Goal: Navigation & Orientation: Find specific page/section

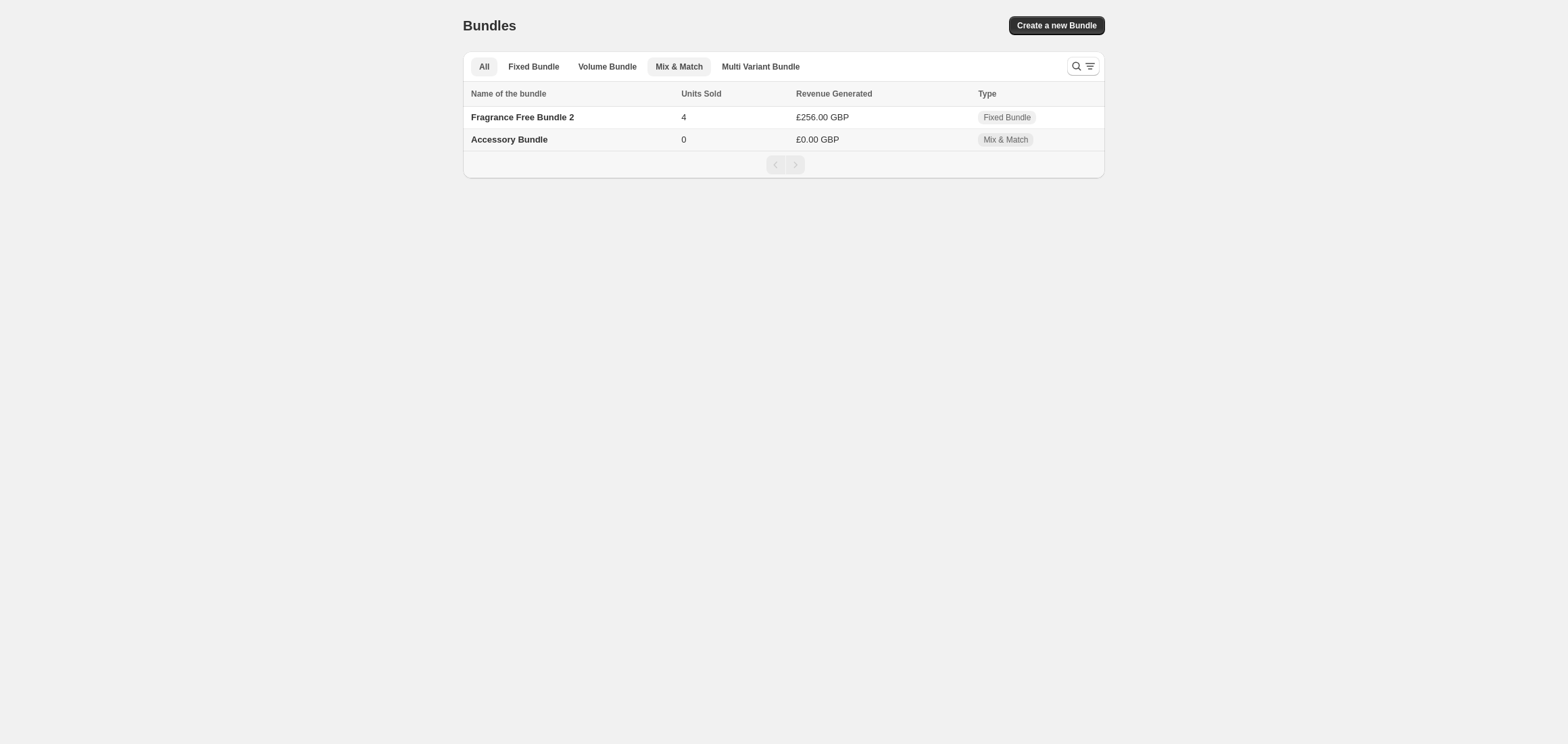
click at [685, 67] on span "Mix & Match" at bounding box center [679, 67] width 47 height 11
click at [589, 64] on span "Volume Bundle" at bounding box center [607, 67] width 58 height 11
click at [766, 68] on span "Multi Variant Bundle" at bounding box center [760, 67] width 77 height 11
click at [679, 64] on span "Mix & Match" at bounding box center [679, 67] width 47 height 11
click at [625, 65] on span "Volume Bundle" at bounding box center [607, 67] width 58 height 11
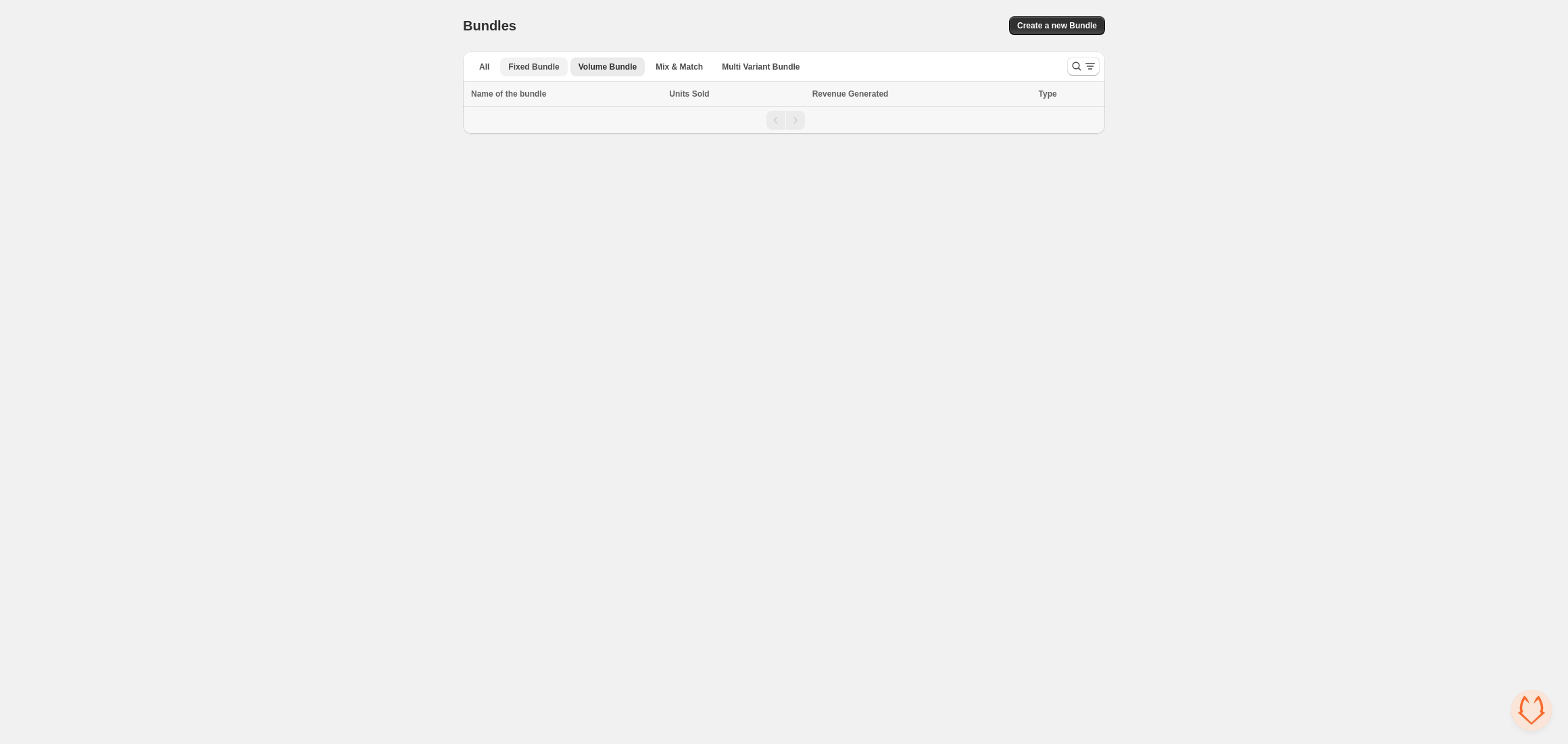
click at [544, 63] on span "Fixed Bundle" at bounding box center [533, 67] width 51 height 11
click at [469, 69] on ul "All Fixed Bundle Volume Bundle Mix & Match Multi Variant Bundle More views" at bounding box center [759, 66] width 582 height 19
click at [475, 66] on button "All" at bounding box center [484, 67] width 26 height 19
click at [501, 61] on button "Fixed Bundle" at bounding box center [533, 67] width 67 height 19
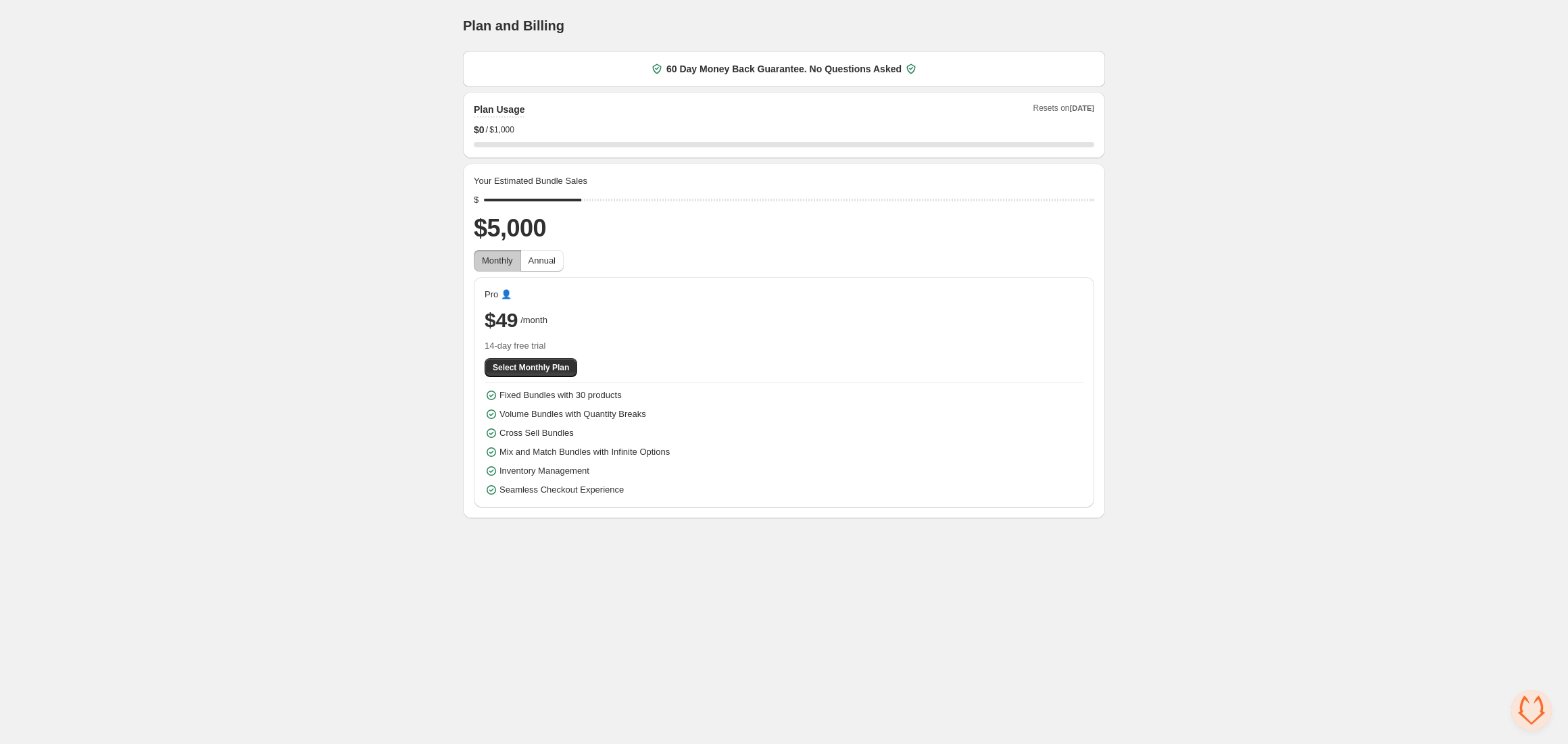
click at [762, 76] on div "60 Day Money Back Guarantee. No Questions Asked" at bounding box center [784, 69] width 642 height 35
click at [254, 256] on div "Home Bundles Analytics Plan and Billing Plan and Billing. This page is ready Pl…" at bounding box center [784, 259] width 1568 height 519
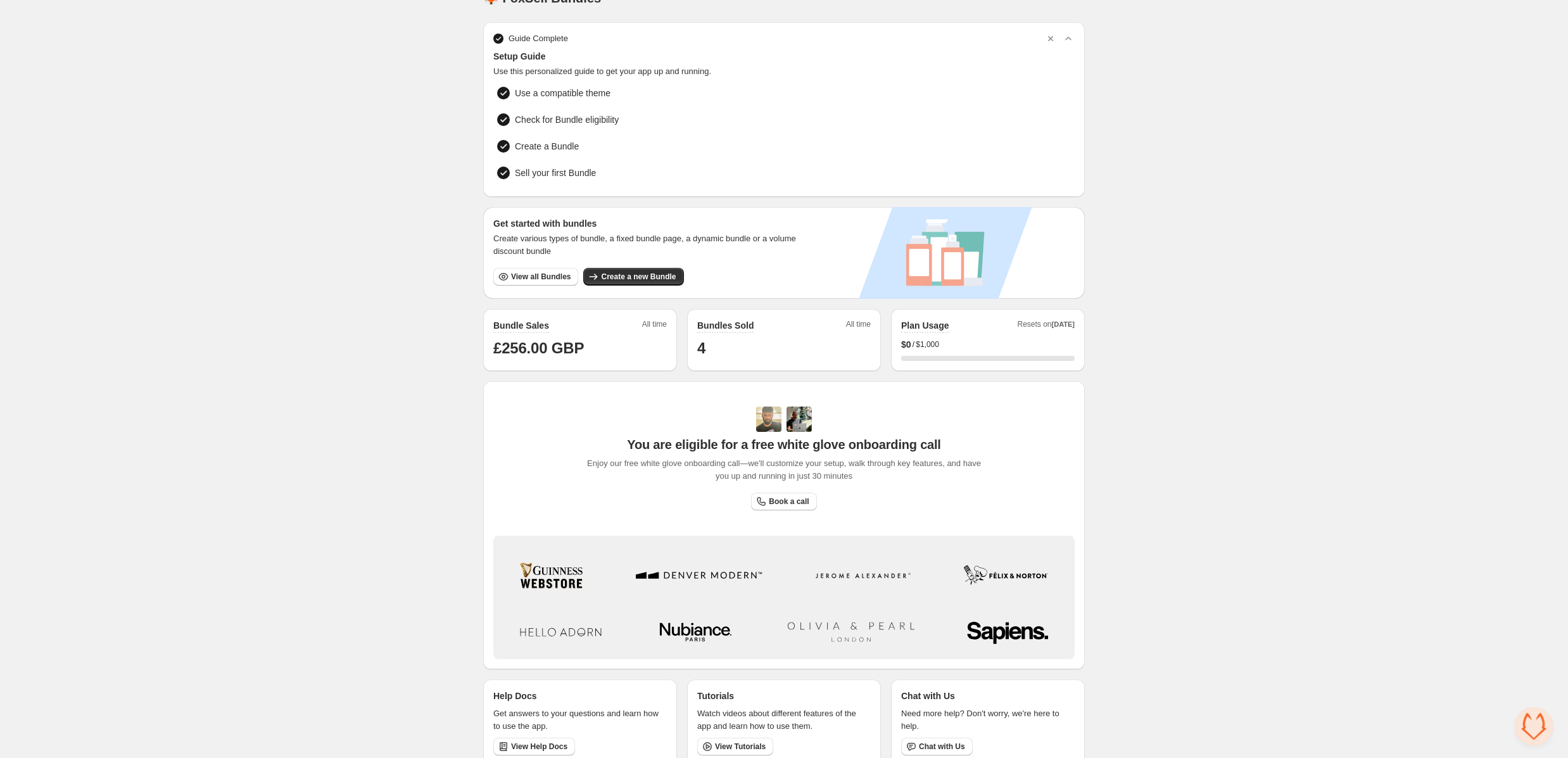
scroll to position [40, 0]
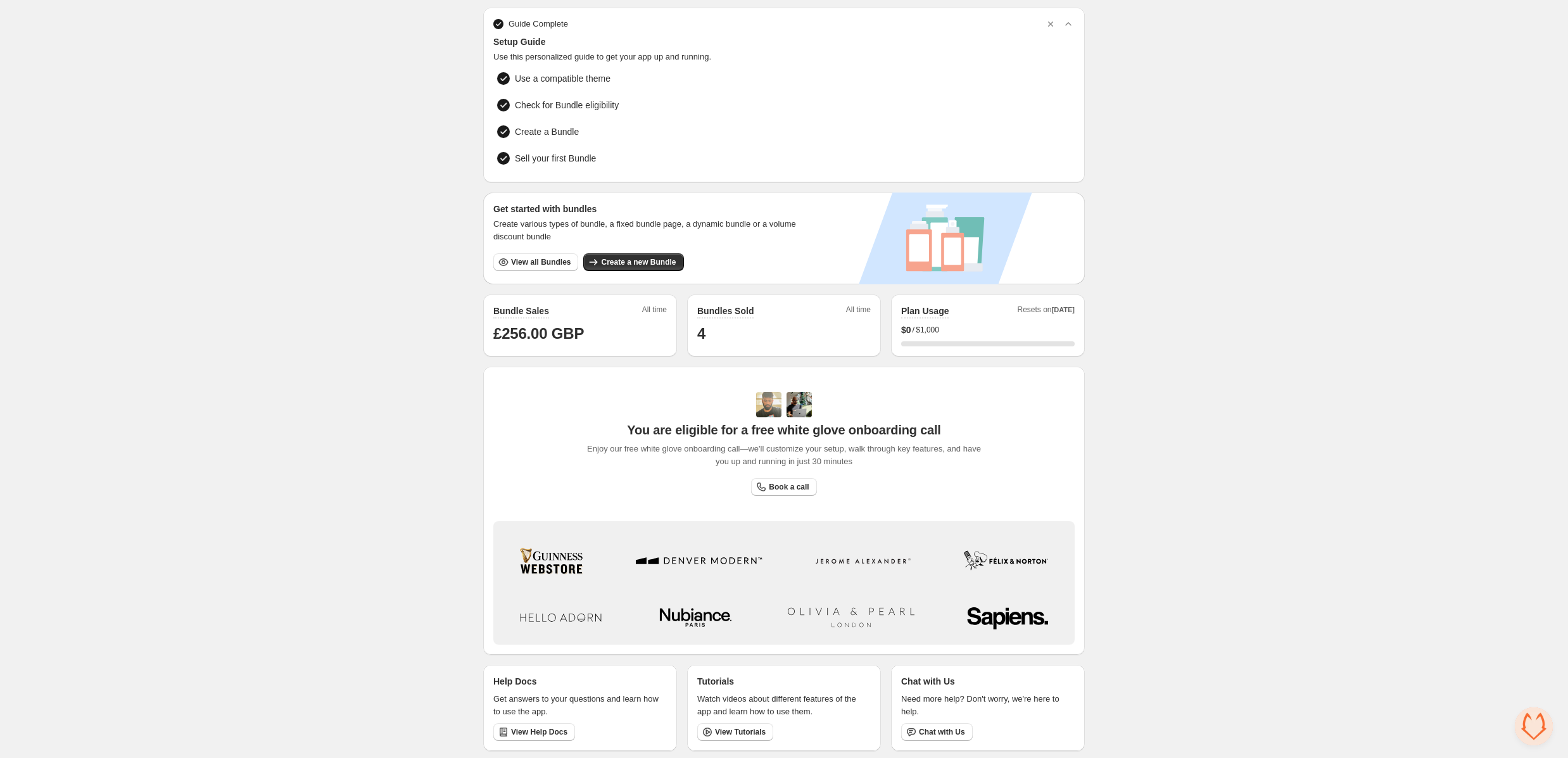
drag, startPoint x: 1408, startPoint y: 433, endPoint x: 1375, endPoint y: 342, distance: 96.8
drag, startPoint x: 1321, startPoint y: 287, endPoint x: 1147, endPoint y: 150, distance: 221.5
click at [216, 128] on div "Home Bundles Analytics Plan and Billing 🦊 FoxSell Bundles. This page is ready 🦊…" at bounding box center [784, 361] width 1568 height 802
click at [426, 169] on div "Home Bundles Analytics Plan and Billing 🦊 FoxSell Bundles. This page is ready 🦊…" at bounding box center [784, 361] width 1568 height 802
